Goal: Transaction & Acquisition: Purchase product/service

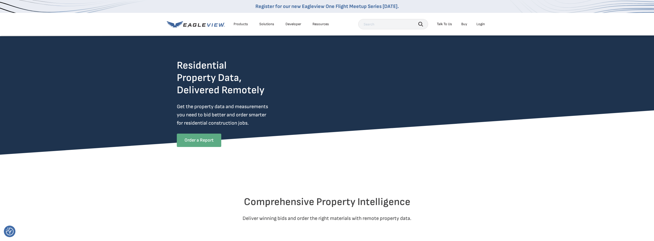
click at [212, 138] on link "Order a Report" at bounding box center [199, 140] width 44 height 13
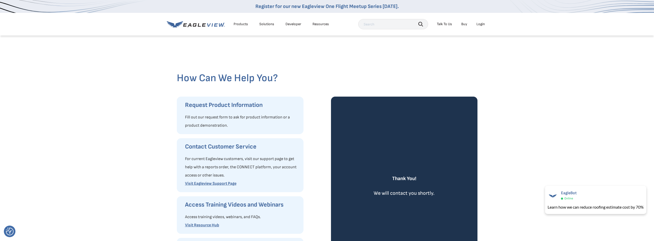
click at [479, 24] on div "Login" at bounding box center [480, 24] width 8 height 5
click at [482, 23] on div "Login" at bounding box center [480, 24] width 8 height 5
click at [480, 25] on div "Login" at bounding box center [480, 24] width 8 height 5
click at [481, 27] on li "Login" at bounding box center [481, 24] width 14 height 8
click at [482, 24] on div "Login" at bounding box center [480, 24] width 8 height 5
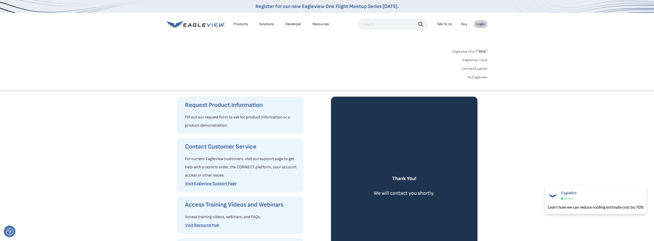
click at [463, 52] on link "Eagleview One™ * NEW *" at bounding box center [469, 51] width 35 height 6
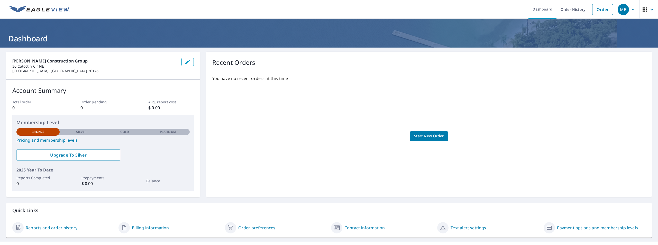
click at [417, 136] on span "Start New Order" at bounding box center [429, 136] width 30 height 6
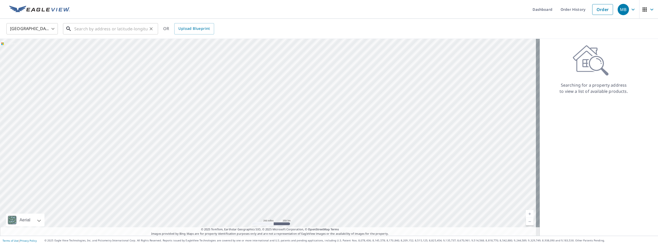
click at [95, 30] on input "text" at bounding box center [110, 29] width 73 height 14
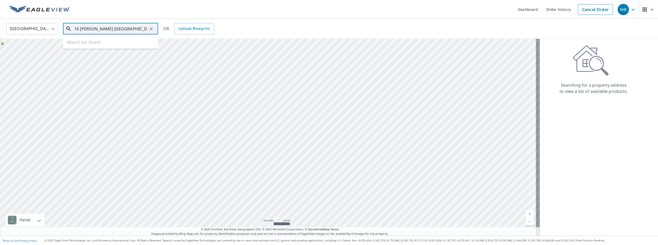
type input "16 debra lane portsmouth virginia"
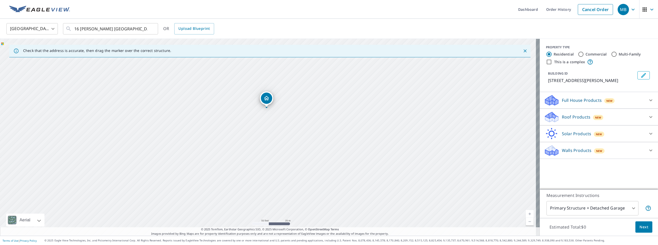
drag, startPoint x: 250, startPoint y: 146, endPoint x: 251, endPoint y: 130, distance: 15.2
click at [251, 130] on div "16 Debra Ln Portsmouth, VA 23702" at bounding box center [269, 137] width 539 height 197
click at [199, 136] on div "16 Debra Ln Portsmouth, VA 23702" at bounding box center [269, 137] width 539 height 197
drag, startPoint x: 270, startPoint y: 128, endPoint x: 204, endPoint y: 164, distance: 74.9
click at [648, 100] on icon at bounding box center [650, 100] width 6 height 6
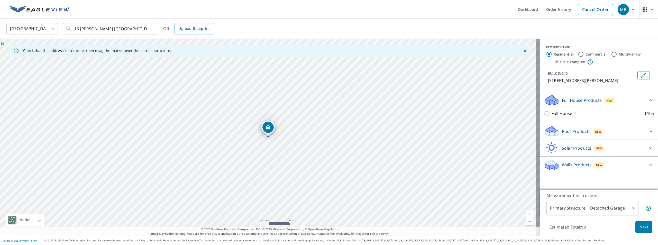
click at [648, 100] on icon at bounding box center [650, 100] width 6 height 6
click at [647, 115] on icon at bounding box center [650, 117] width 6 height 6
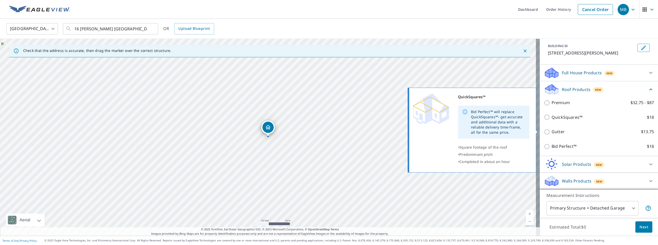
scroll to position [2, 0]
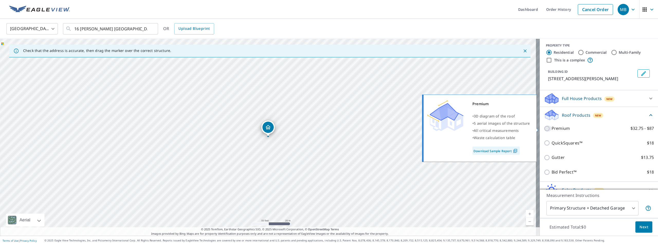
click at [544, 128] on input "Premium $32.75 - $87" at bounding box center [548, 128] width 8 height 6
checkbox input "true"
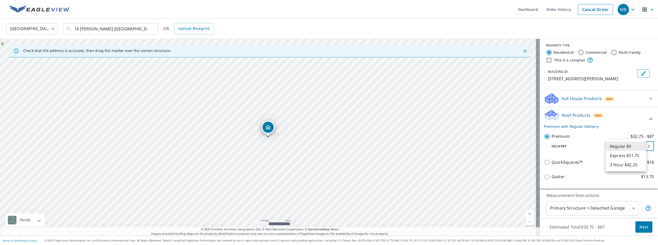
click at [643, 147] on body "MB MB Dashboard Order History Cancel Order MB United States US ​ 16 debra lane …" at bounding box center [329, 122] width 658 height 245
click at [637, 145] on li "Regular $0" at bounding box center [625, 146] width 40 height 9
click at [614, 119] on div "Roof Products New Premium with Regular Delivery" at bounding box center [596, 119] width 104 height 20
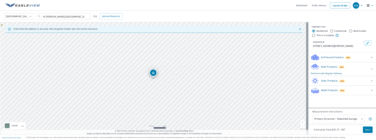
scroll to position [0, 0]
click at [630, 208] on body "MB MB Dashboard Order History Cancel Order MB United States US ​ 16 debra lane …" at bounding box center [329, 122] width 658 height 245
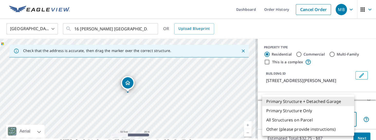
drag, startPoint x: 133, startPoint y: 85, endPoint x: 157, endPoint y: 96, distance: 26.3
click at [158, 97] on div at bounding box center [188, 70] width 376 height 140
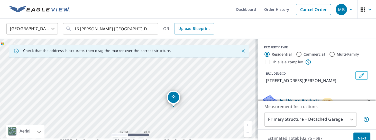
drag, startPoint x: 125, startPoint y: 83, endPoint x: 171, endPoint y: 98, distance: 47.9
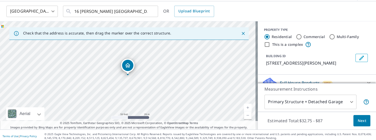
scroll to position [20, 0]
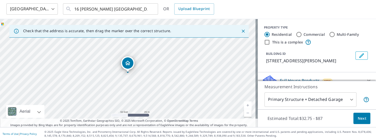
click at [342, 102] on body "MB MB Dashboard Order History Cancel Order MB United States US ​ 16 debra lane …" at bounding box center [188, 70] width 376 height 140
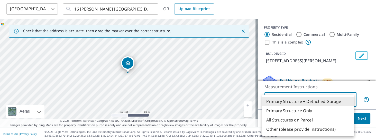
click at [310, 111] on li "Primary Structure Only" at bounding box center [308, 110] width 92 height 9
type input "2"
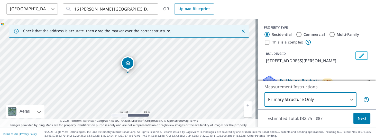
click at [338, 116] on div "Estimated Total: $32.75 - $87 Next" at bounding box center [317, 118] width 118 height 18
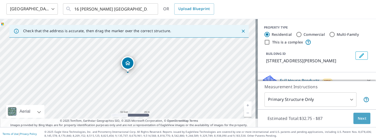
click at [362, 118] on span "Next" at bounding box center [361, 118] width 9 height 6
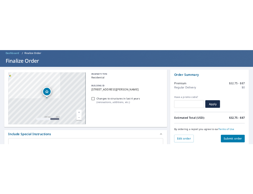
scroll to position [19, 0]
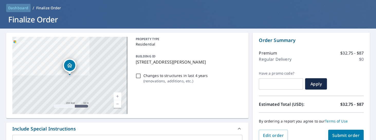
click at [24, 9] on span "Dashboard" at bounding box center [18, 7] width 20 height 5
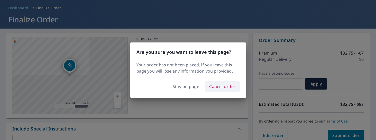
click at [215, 86] on span "Cancel order" at bounding box center [222, 86] width 26 height 7
